Goal: Task Accomplishment & Management: Complete application form

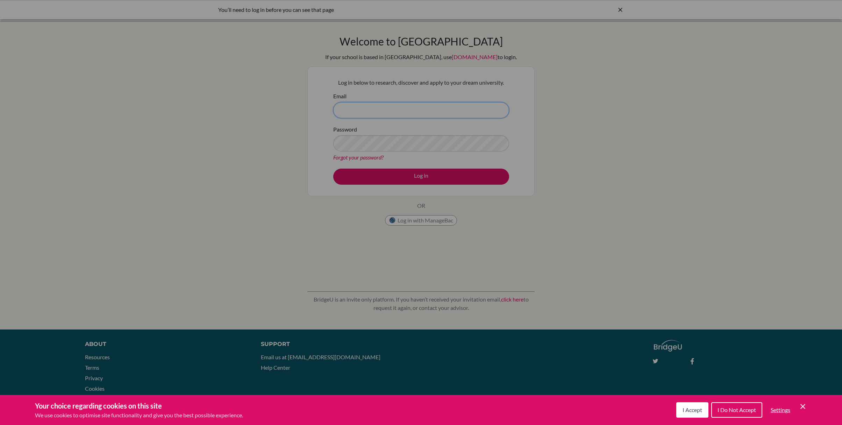
type input "[EMAIL_ADDRESS][DOMAIN_NAME]"
click at [426, 175] on div "Cookie Preferences" at bounding box center [421, 212] width 842 height 425
drag, startPoint x: 694, startPoint y: 412, endPoint x: 657, endPoint y: 312, distance: 105.9
click at [694, 411] on span "I Accept" at bounding box center [692, 409] width 20 height 7
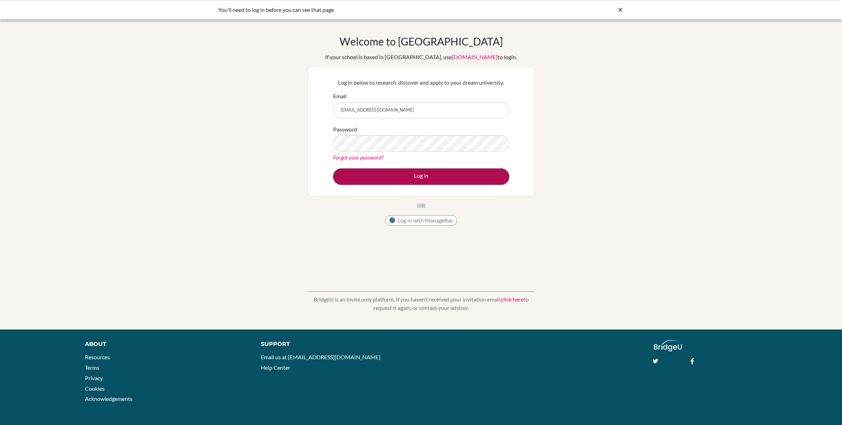
click at [420, 177] on button "Log in" at bounding box center [421, 176] width 176 height 16
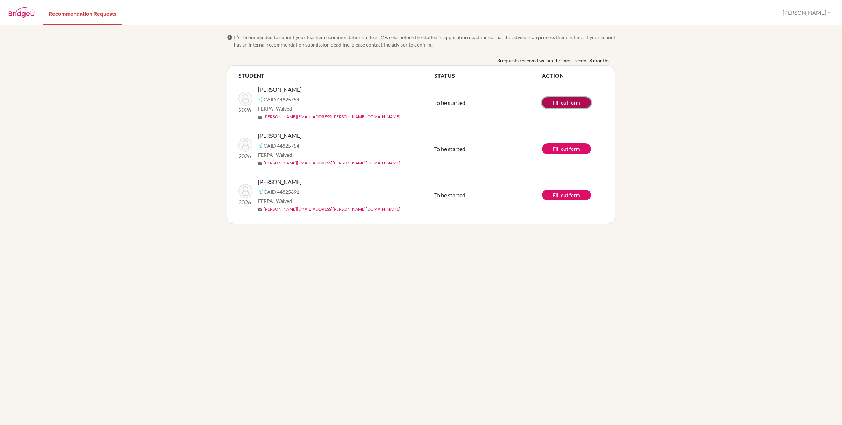
click at [563, 103] on link "Fill out form" at bounding box center [566, 102] width 49 height 11
